Goal: Find specific page/section: Find specific page/section

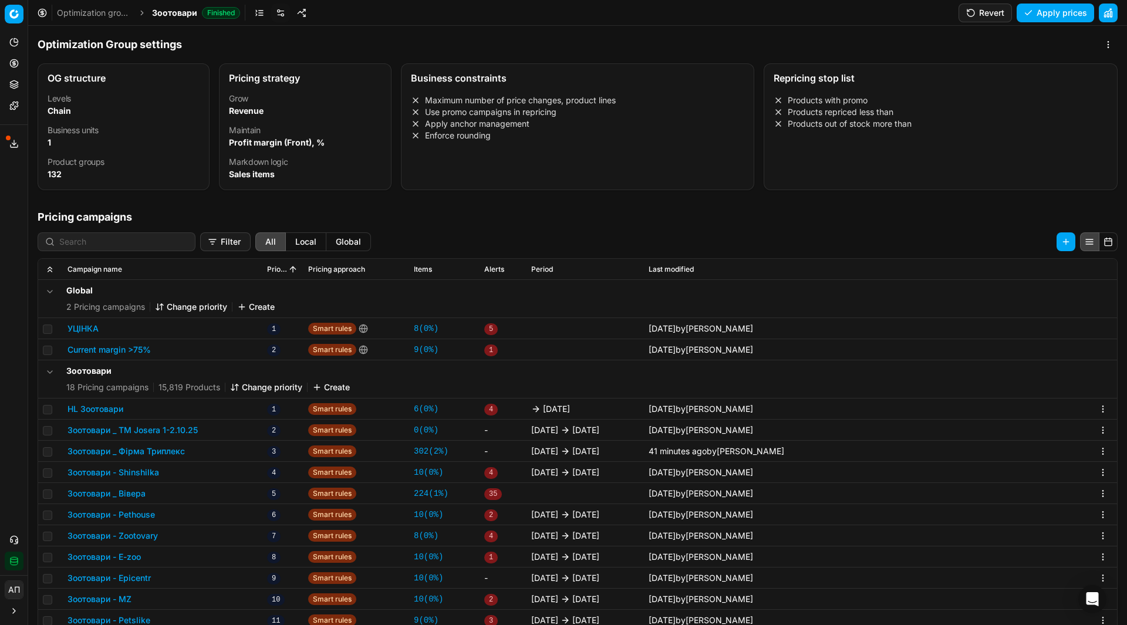
scroll to position [14, 0]
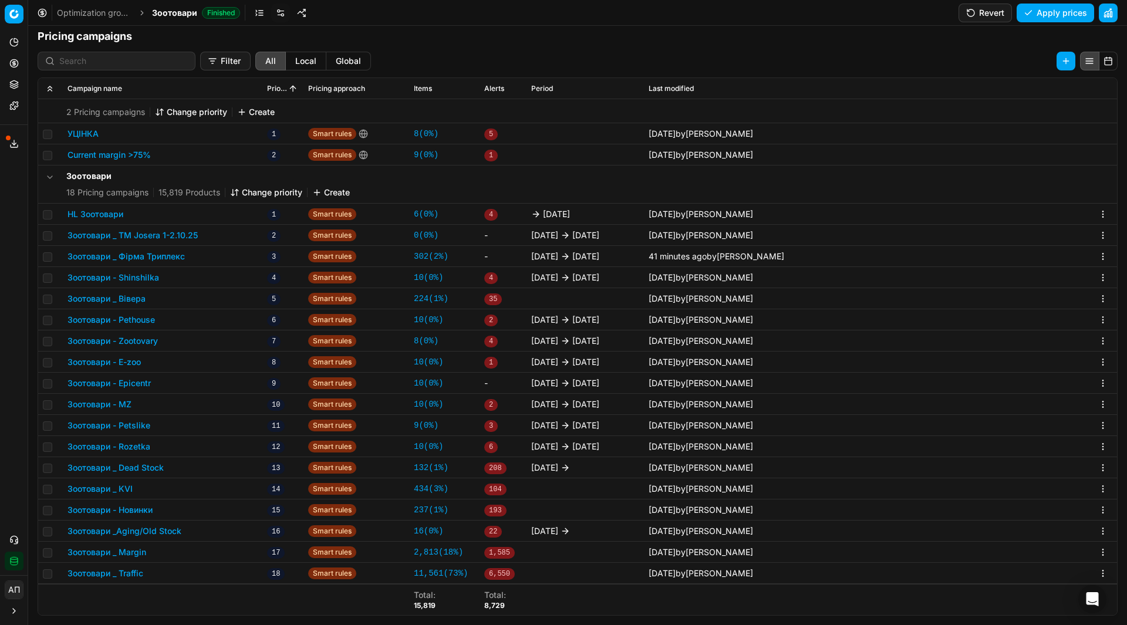
click at [94, 16] on link "Optimization groups" at bounding box center [94, 13] width 75 height 12
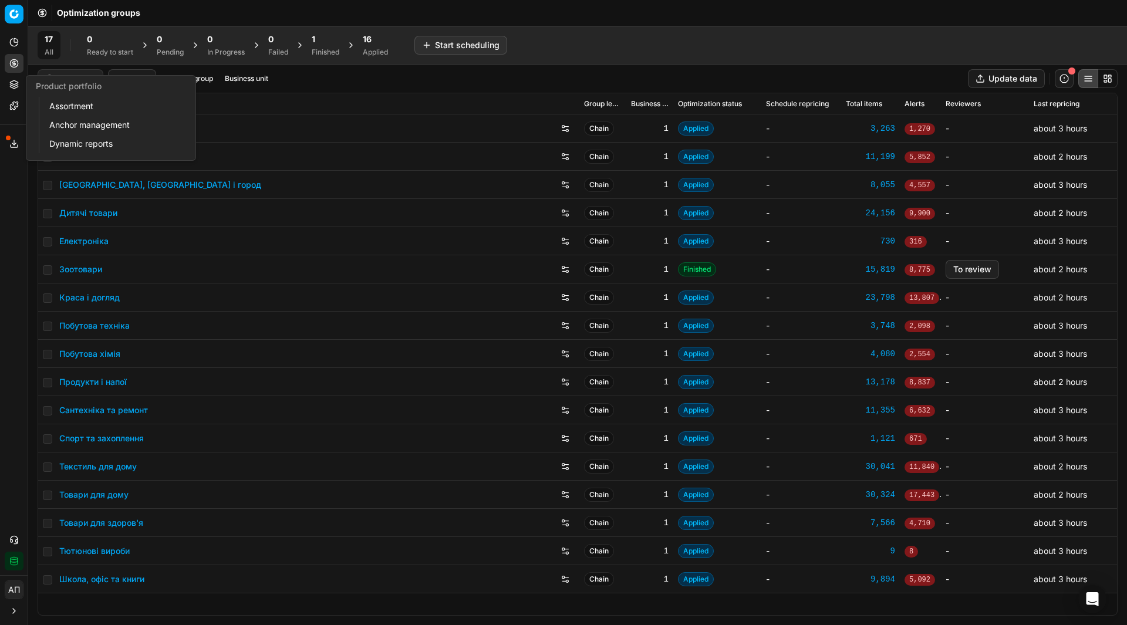
click at [63, 107] on link "Assortment" at bounding box center [113, 106] width 137 height 16
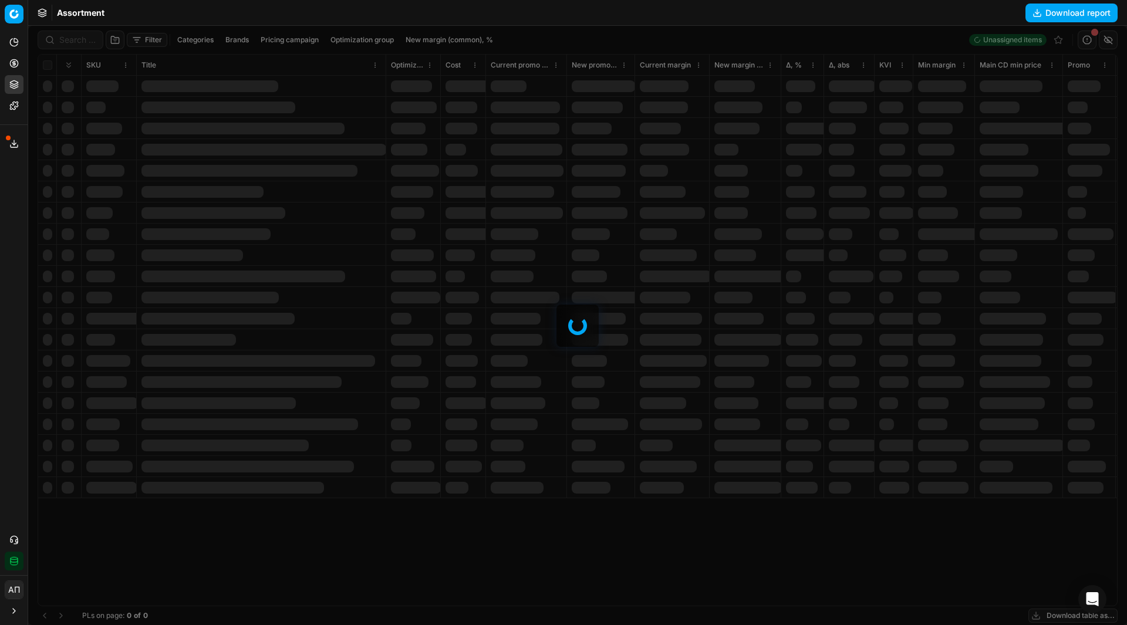
click at [4, 281] on div "Analytics Pricing Product portfolio Templates Export service 10 Contact support…" at bounding box center [14, 301] width 28 height 547
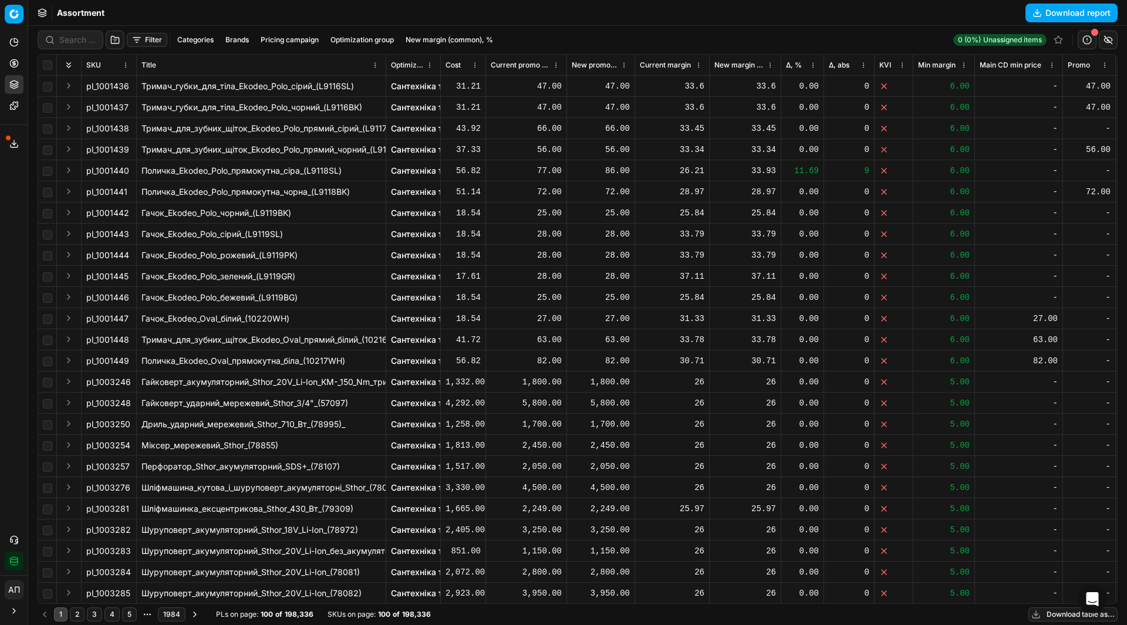
click at [156, 36] on button "Filter" at bounding box center [147, 40] width 41 height 14
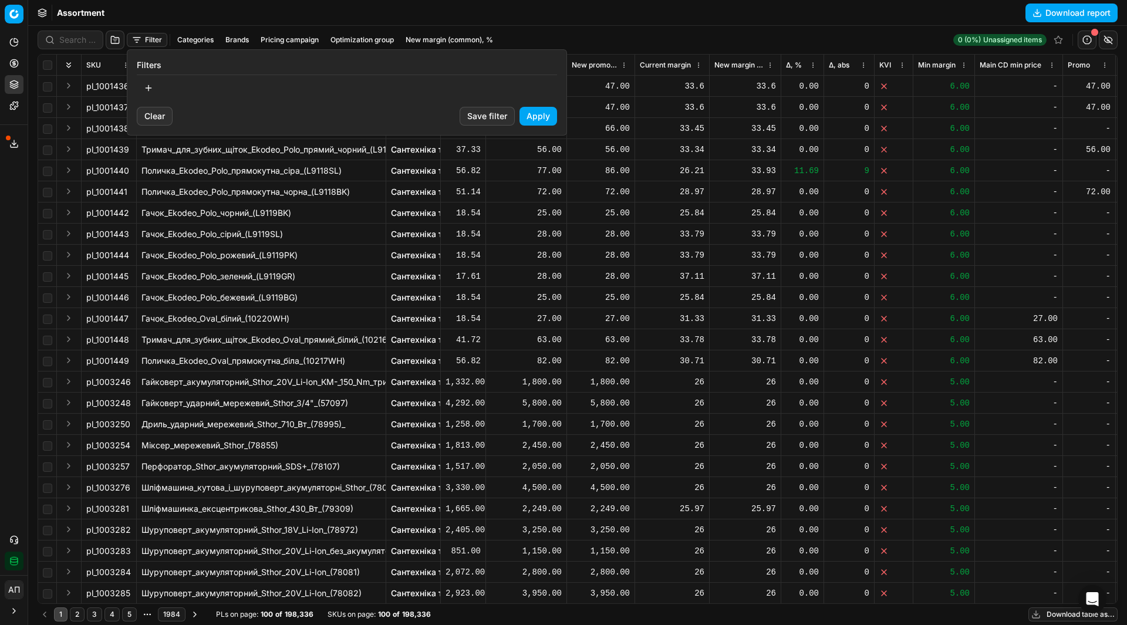
click at [150, 92] on button "button" at bounding box center [148, 88] width 23 height 19
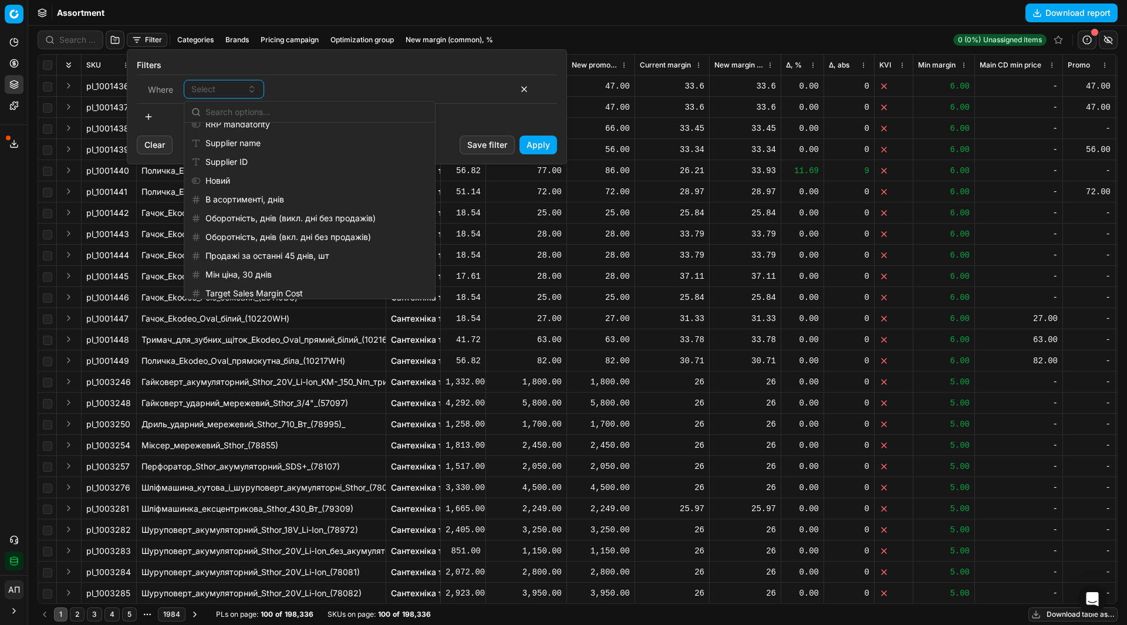
scroll to position [1305, 0]
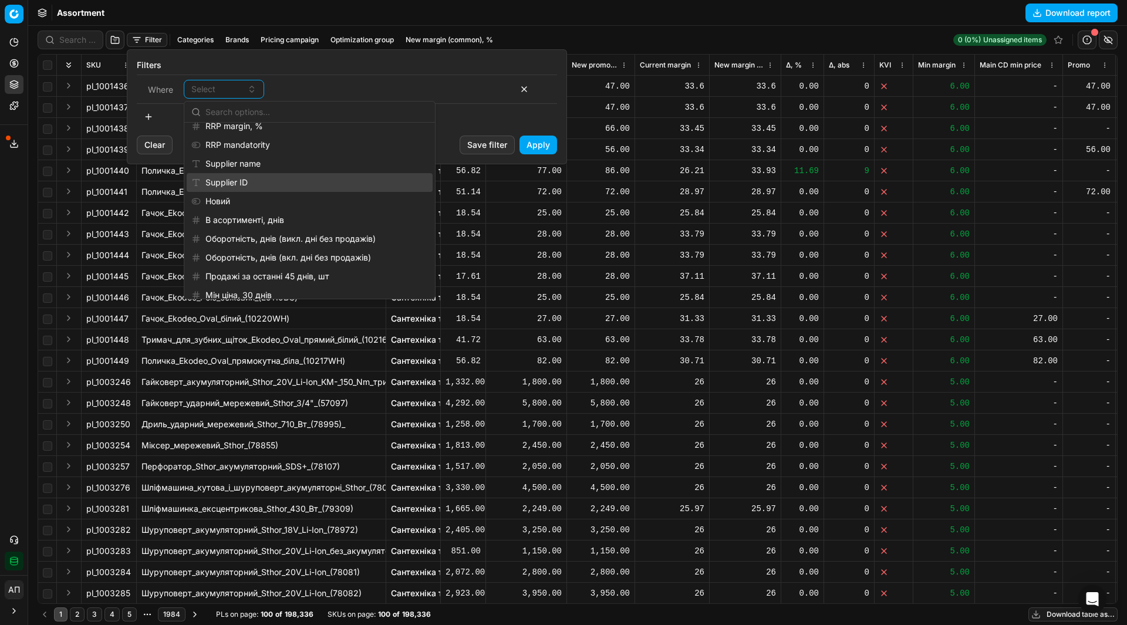
click at [263, 176] on div "Supplier ID" at bounding box center [310, 182] width 246 height 19
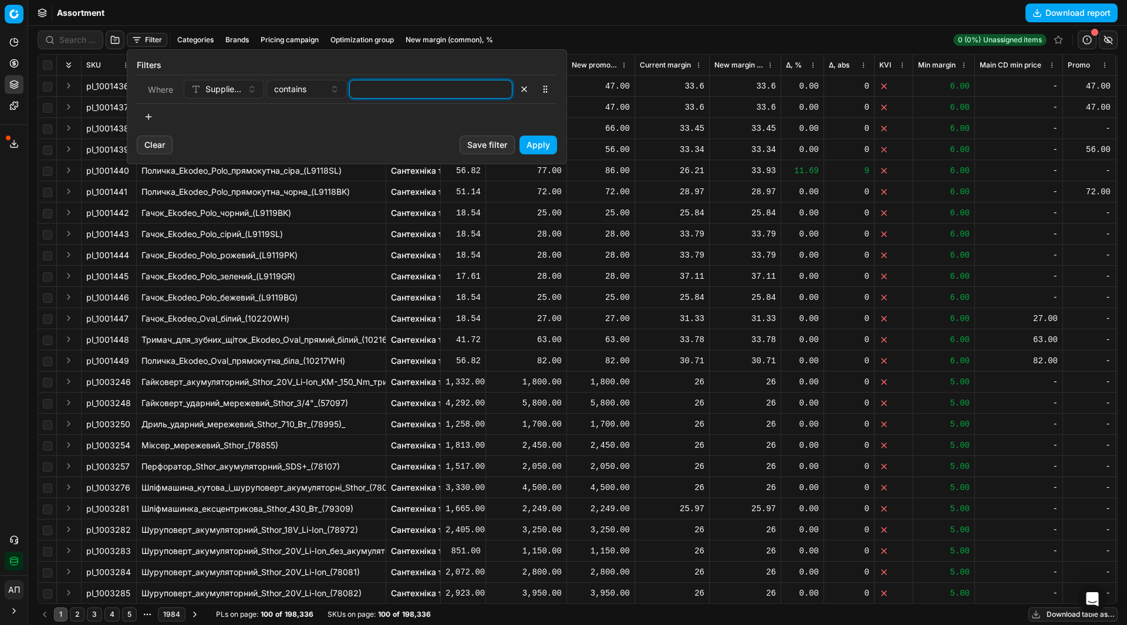
click at [412, 89] on input at bounding box center [431, 89] width 153 height 18
type input "2499"
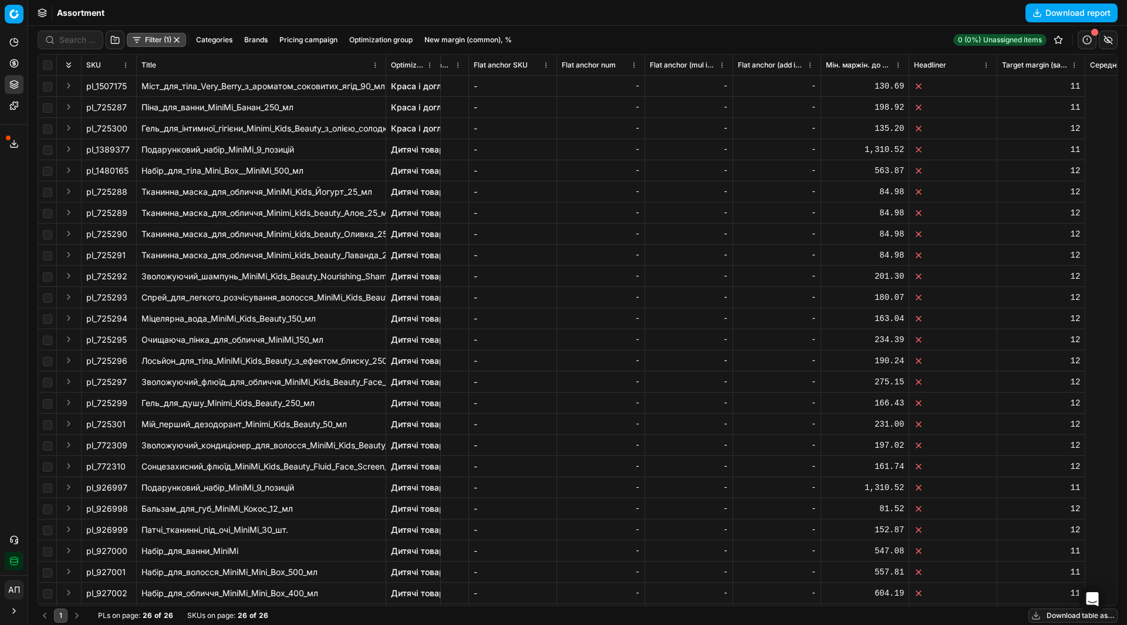
scroll to position [0, 2599]
